Goal: Information Seeking & Learning: Learn about a topic

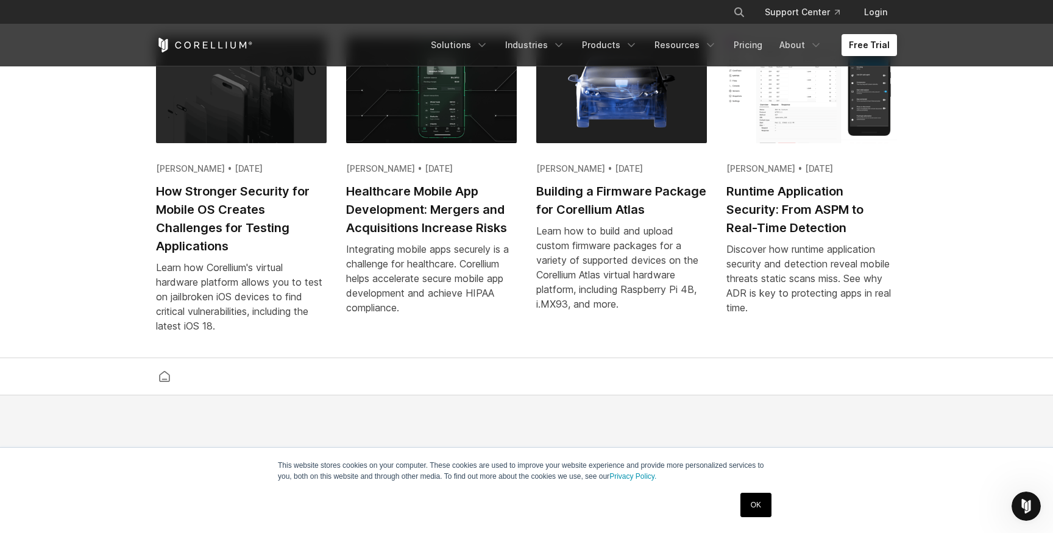
scroll to position [2466, 0]
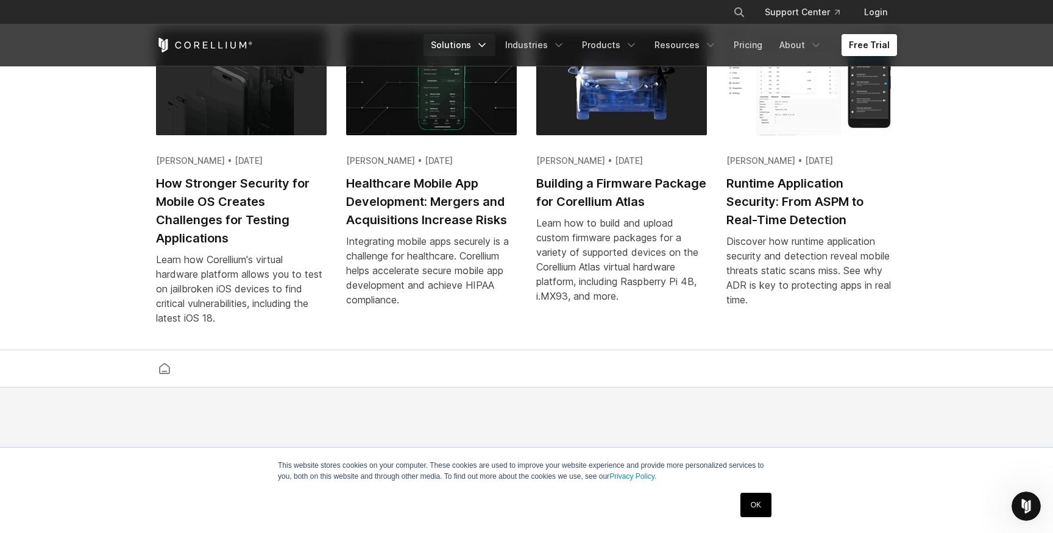
click at [482, 43] on link "Solutions" at bounding box center [459, 45] width 72 height 22
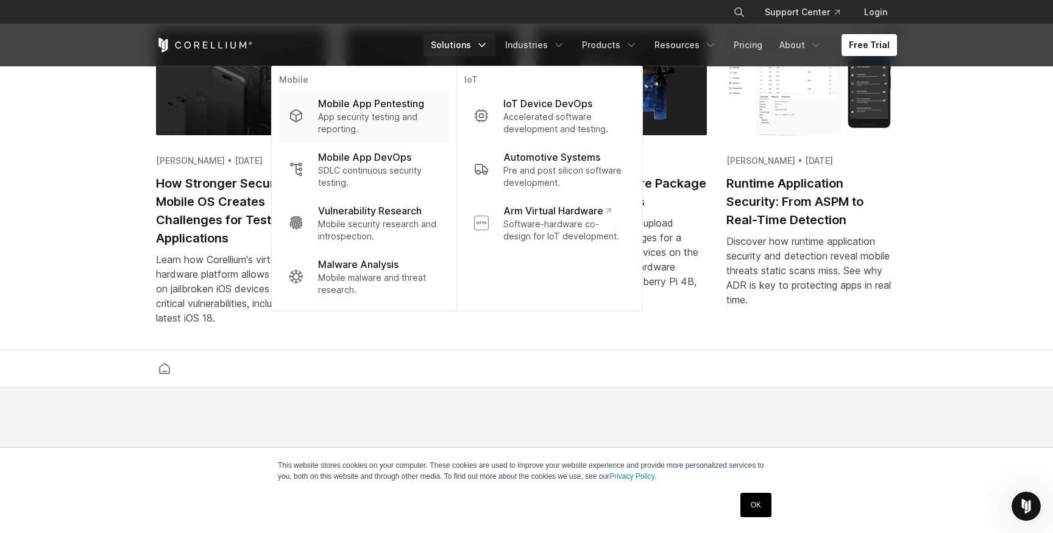
click at [405, 109] on p "Mobile App Pentesting" at bounding box center [371, 103] width 106 height 15
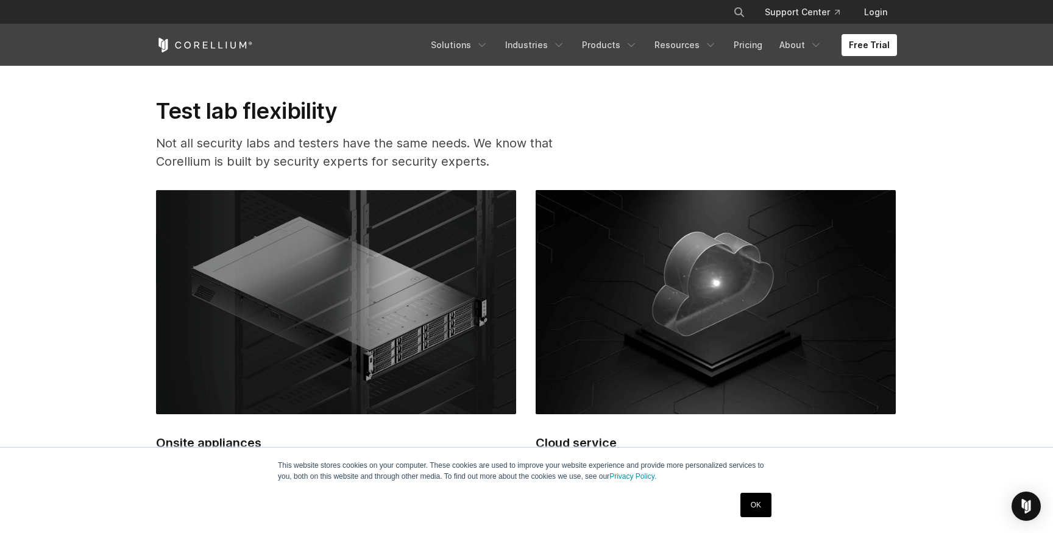
scroll to position [3049, 0]
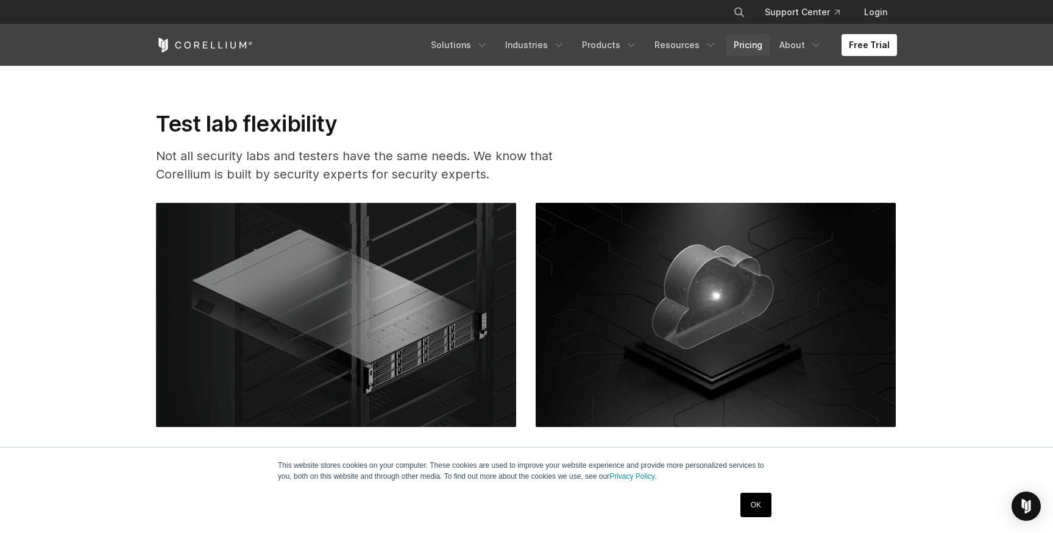
click at [747, 44] on link "Pricing" at bounding box center [747, 45] width 43 height 22
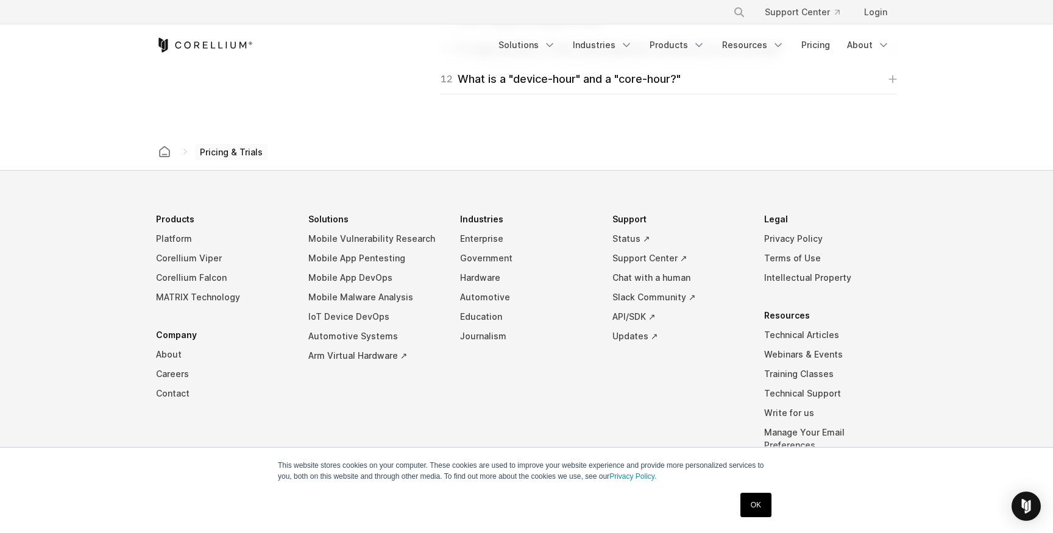
scroll to position [2139, 0]
